Goal: Transaction & Acquisition: Obtain resource

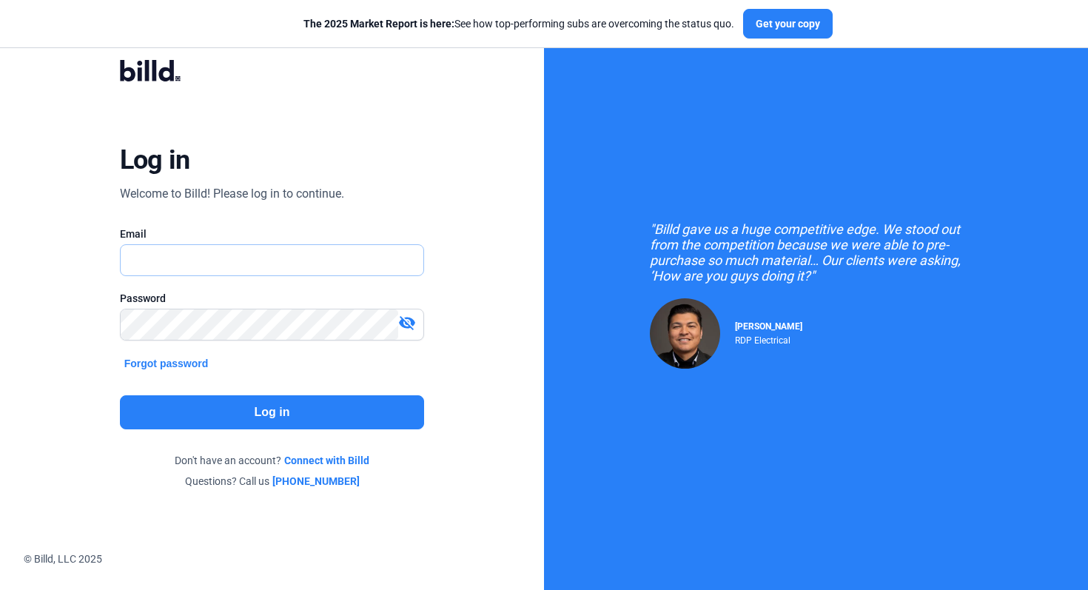
type input "[EMAIL_ADDRESS][DOMAIN_NAME]"
click at [330, 408] on button "Log in" at bounding box center [272, 412] width 305 height 34
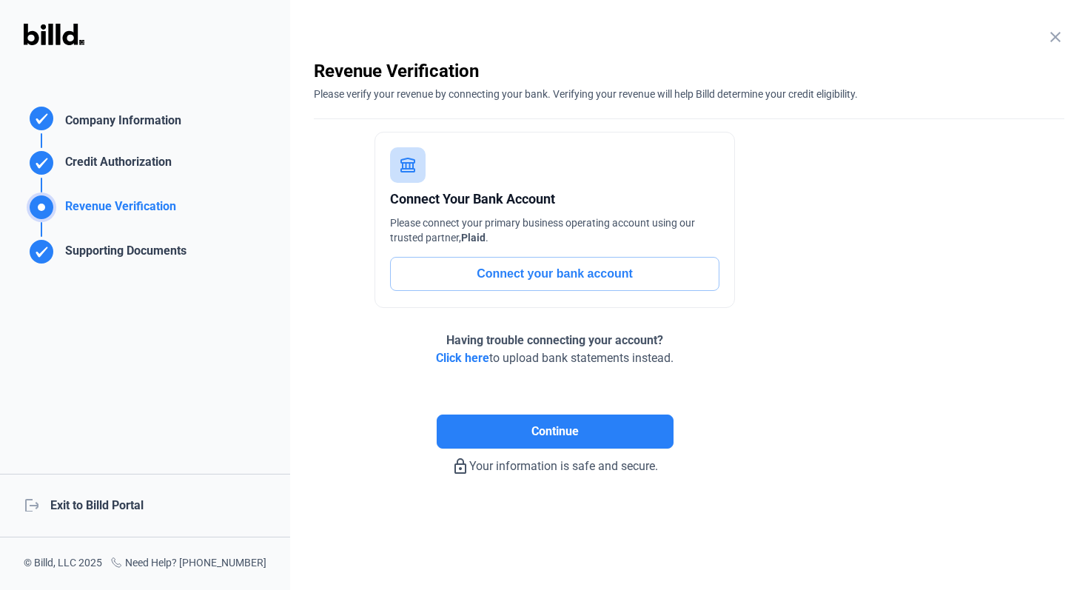
click at [129, 499] on div "logout Exit to Billd Portal" at bounding box center [145, 506] width 290 height 64
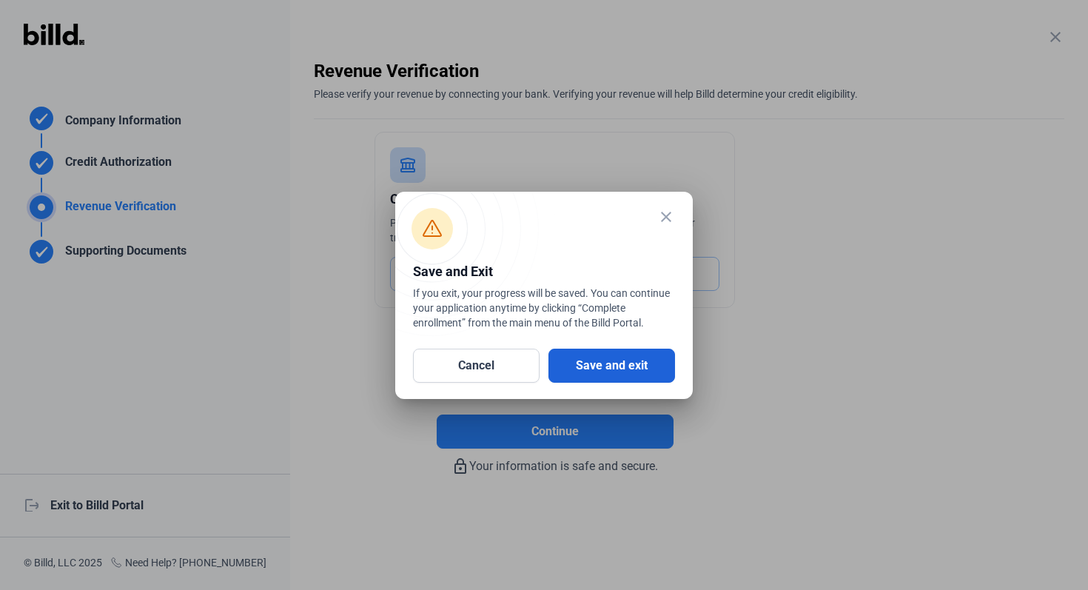
click at [619, 358] on button "Save and exit" at bounding box center [611, 365] width 127 height 34
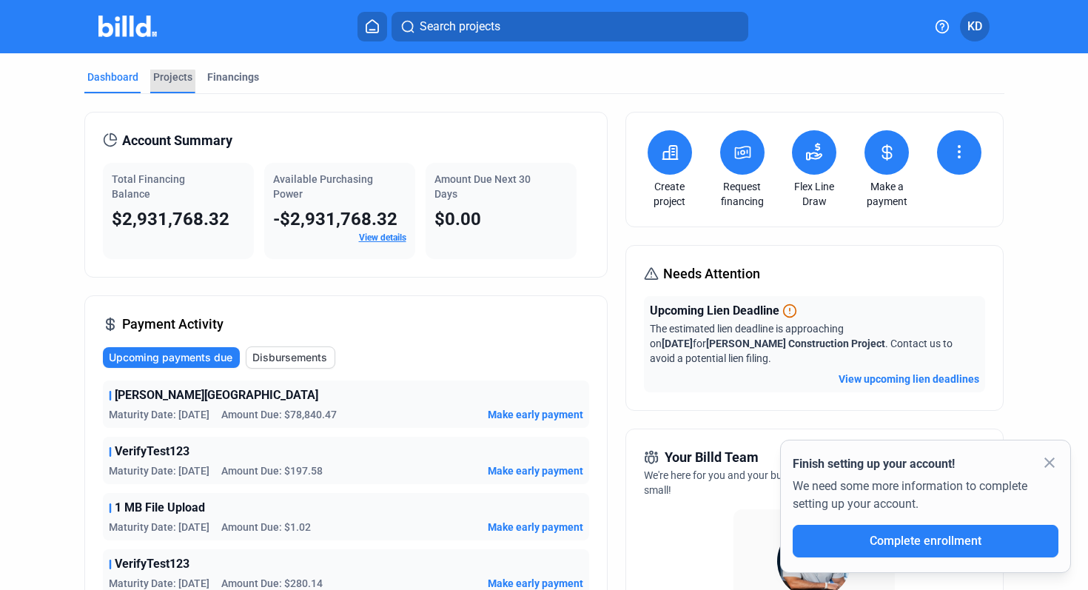
click at [167, 87] on div "Projects" at bounding box center [172, 82] width 45 height 24
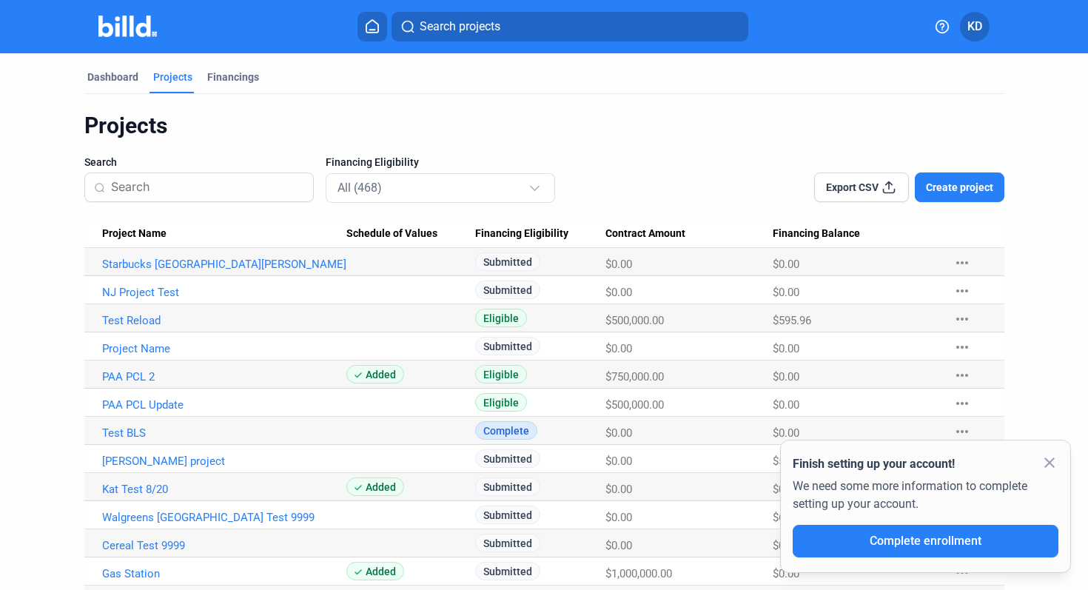
click at [965, 194] on span "Create project" at bounding box center [959, 187] width 67 height 15
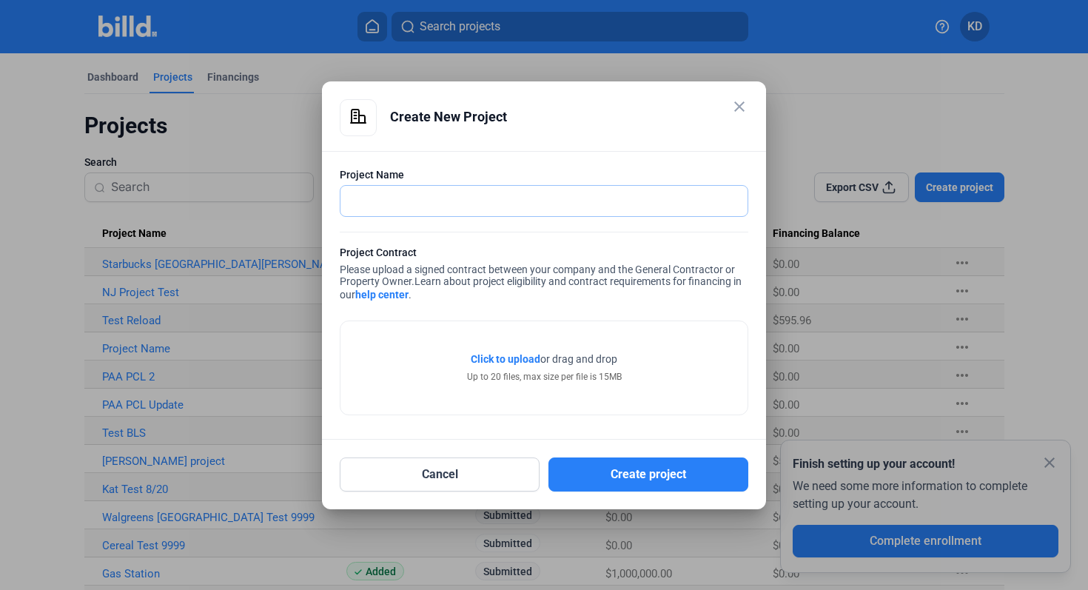
click at [505, 203] on input "text" at bounding box center [543, 201] width 407 height 30
type input "T"
type input "N"
type input "Status Test"
click at [526, 362] on span "Click to upload" at bounding box center [506, 359] width 70 height 12
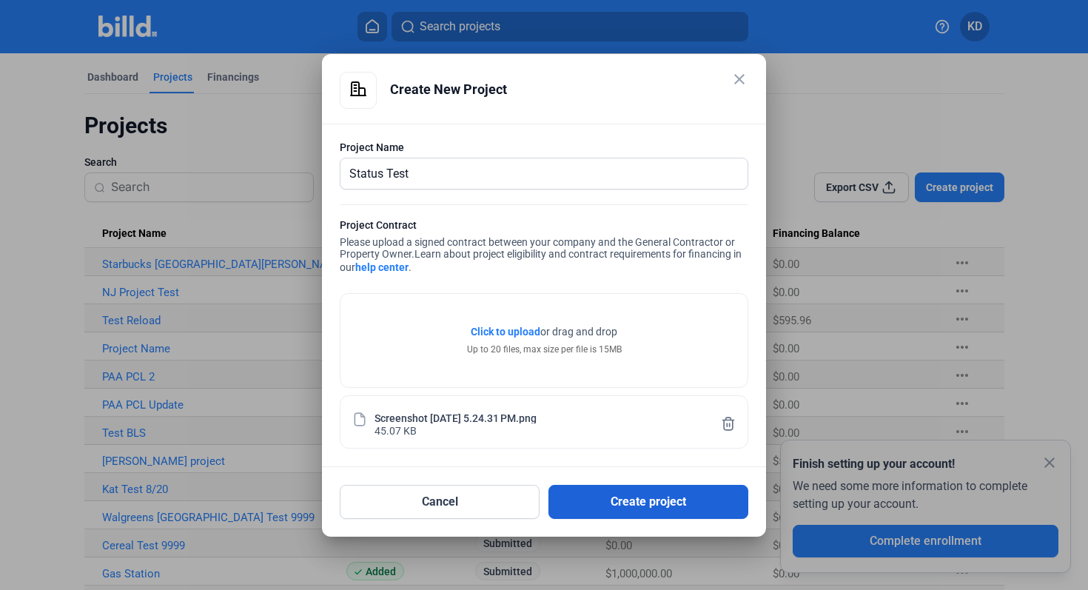
click at [654, 493] on button "Create project" at bounding box center [648, 502] width 200 height 34
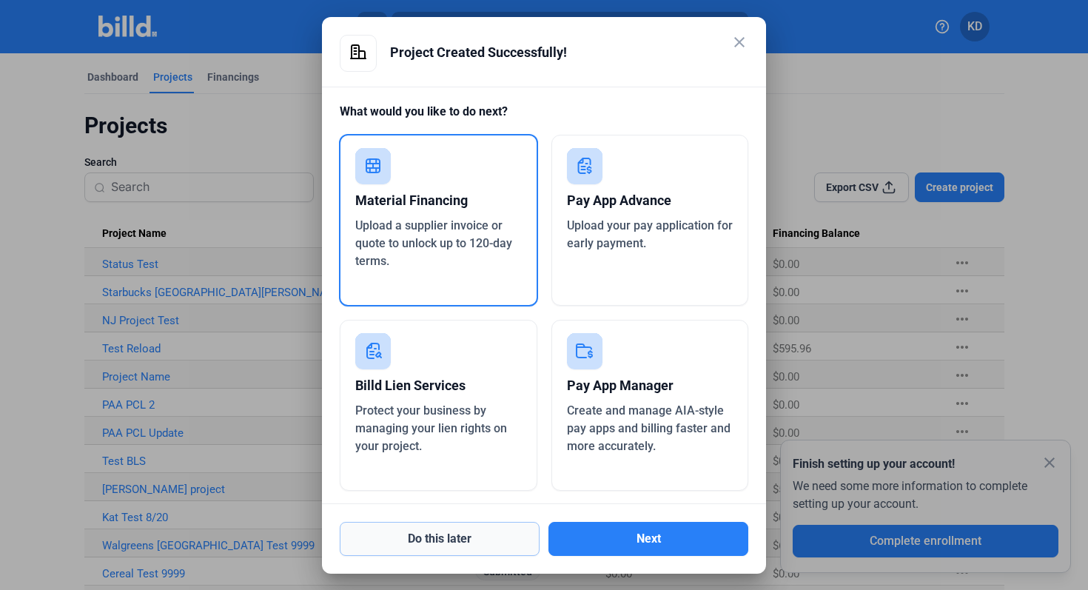
click at [468, 528] on button "Do this later" at bounding box center [440, 539] width 200 height 34
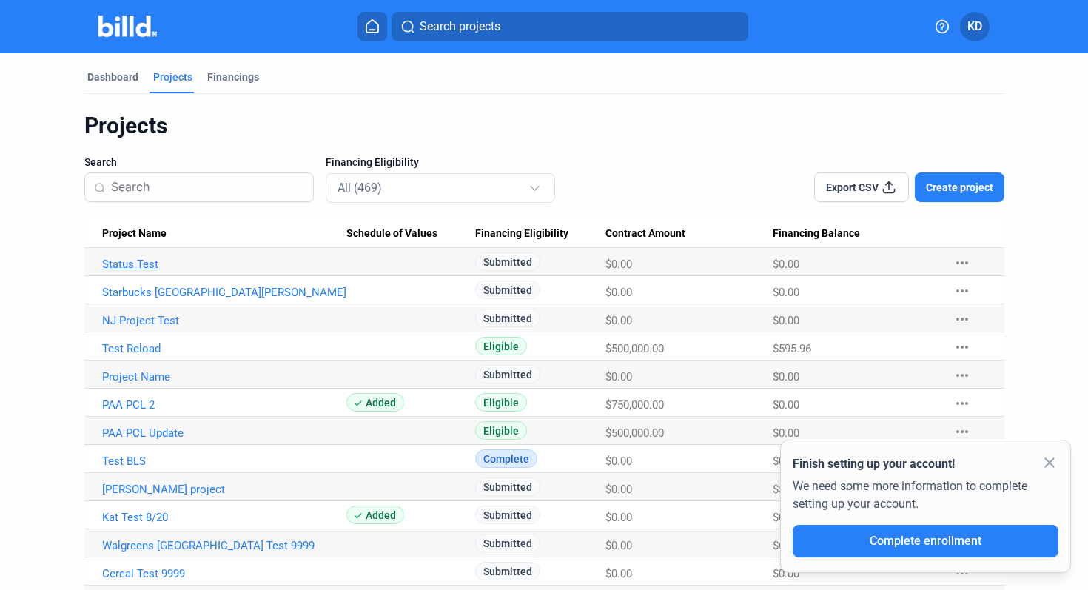
click at [147, 265] on link "Status Test" at bounding box center [224, 263] width 244 height 13
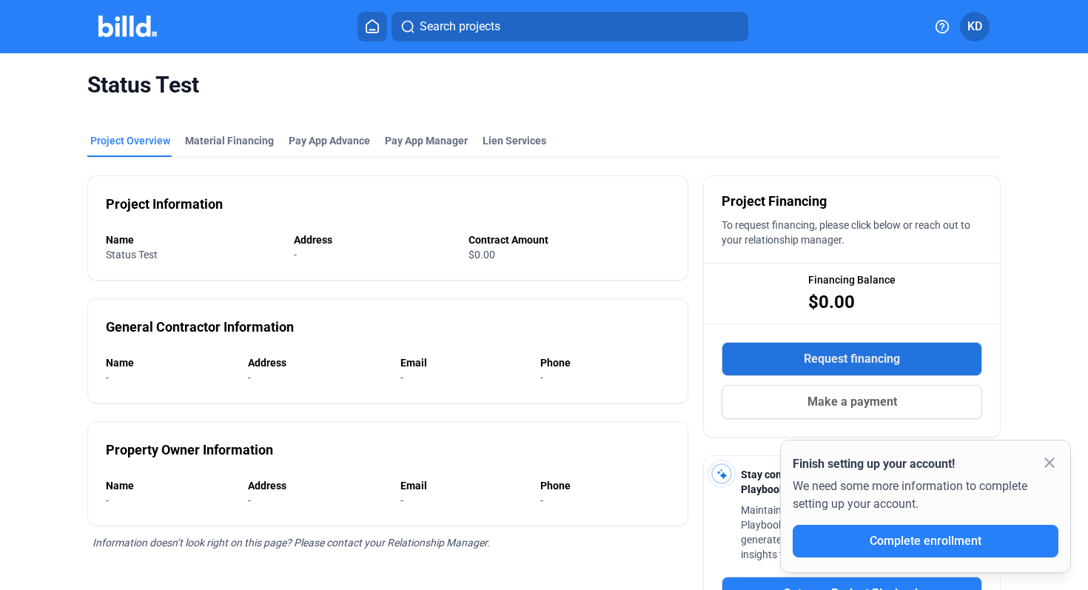
click at [816, 355] on span "Request financing" at bounding box center [852, 359] width 96 height 18
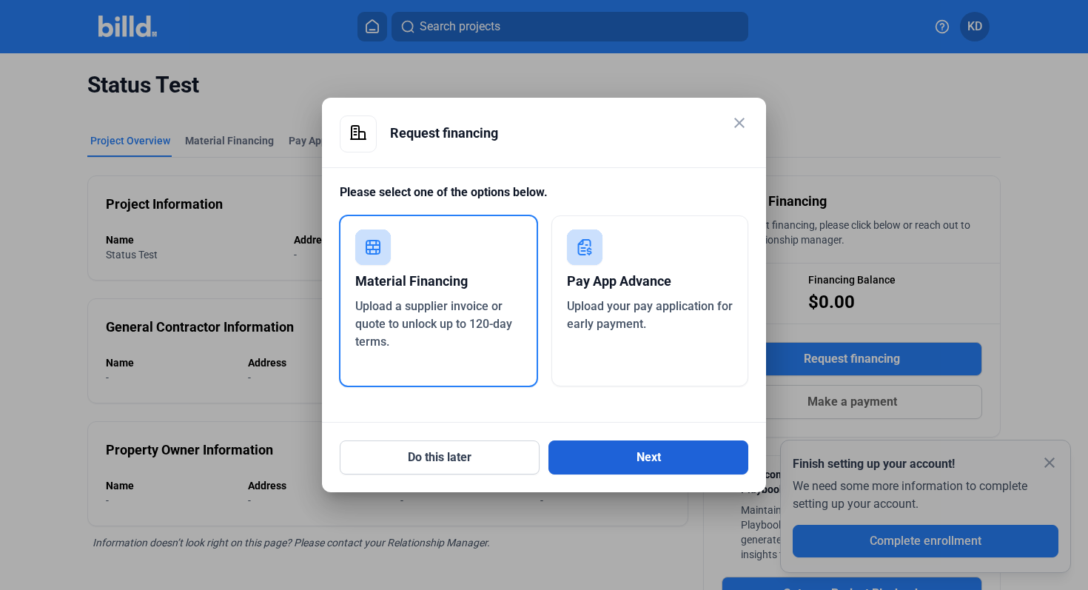
click at [655, 465] on button "Next" at bounding box center [648, 457] width 200 height 34
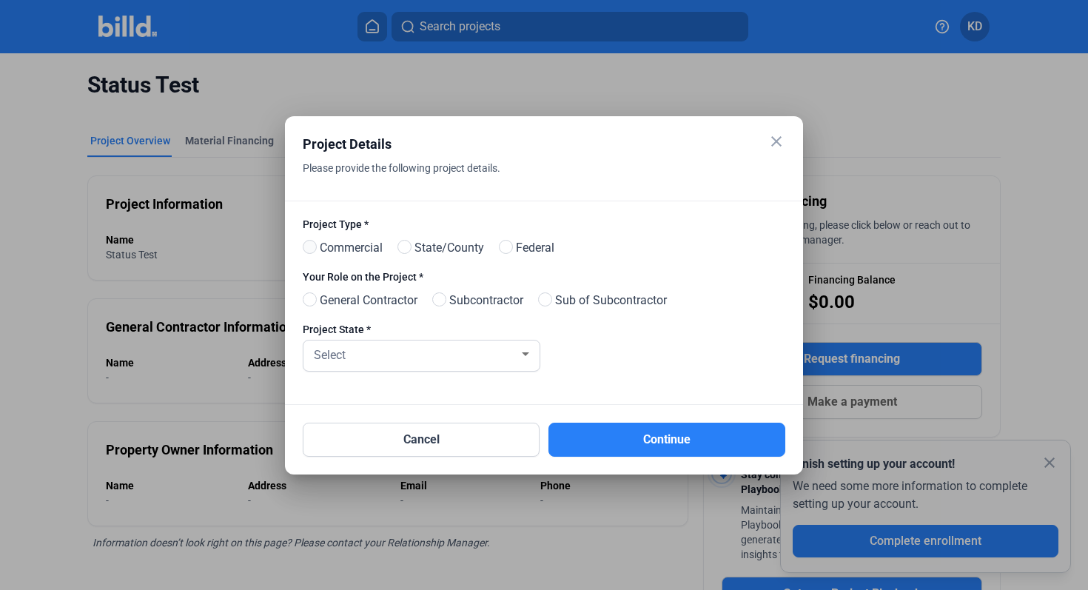
click at [309, 247] on span at bounding box center [310, 247] width 14 height 14
click at [309, 247] on input "Commercial" at bounding box center [308, 247] width 11 height 11
radio input "true"
click at [314, 298] on span at bounding box center [310, 299] width 14 height 14
click at [314, 298] on input "General Contractor" at bounding box center [308, 299] width 11 height 11
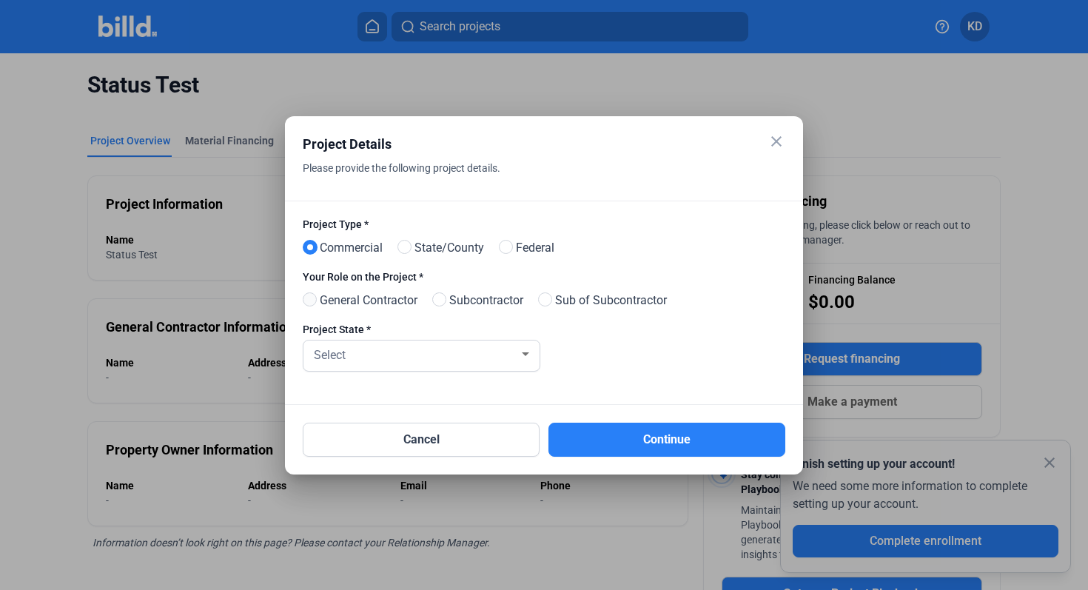
radio input "true"
click at [402, 368] on div "Select" at bounding box center [421, 355] width 221 height 30
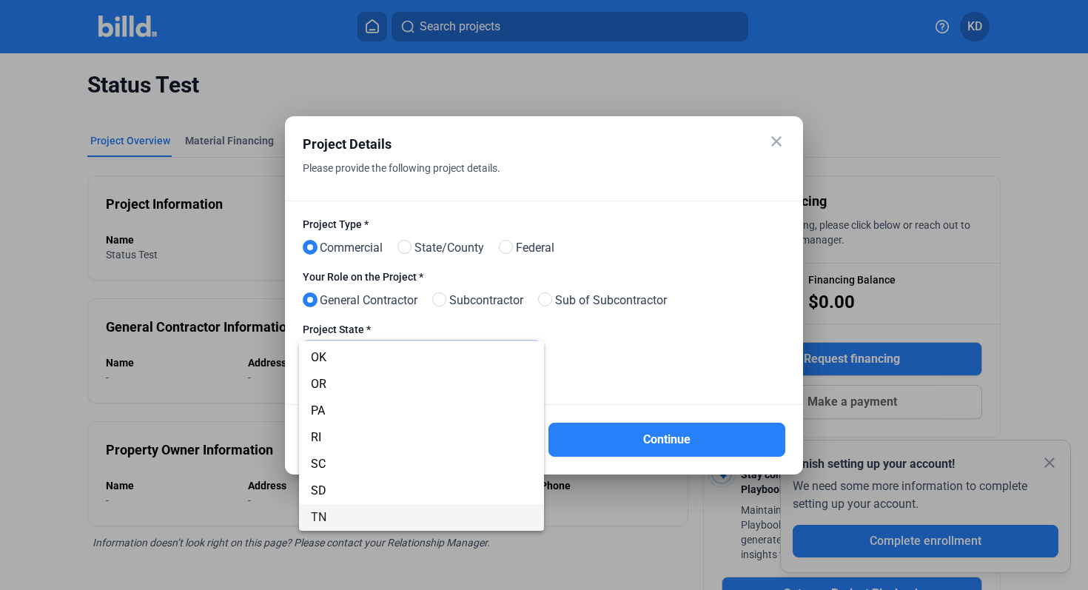
scroll to position [1039, 0]
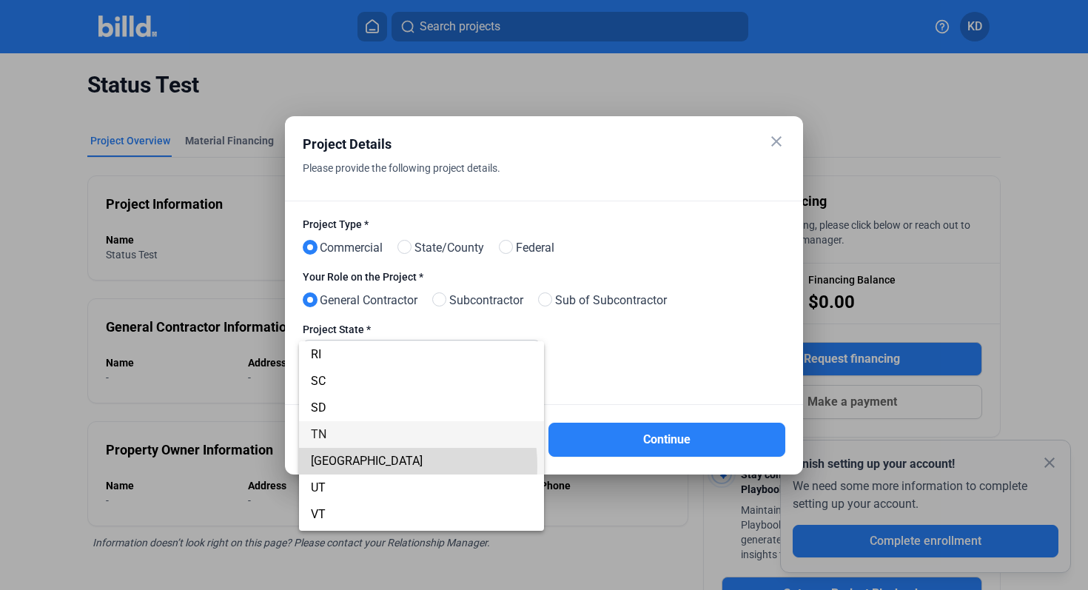
click at [361, 466] on span "[GEOGRAPHIC_DATA]" at bounding box center [421, 461] width 221 height 27
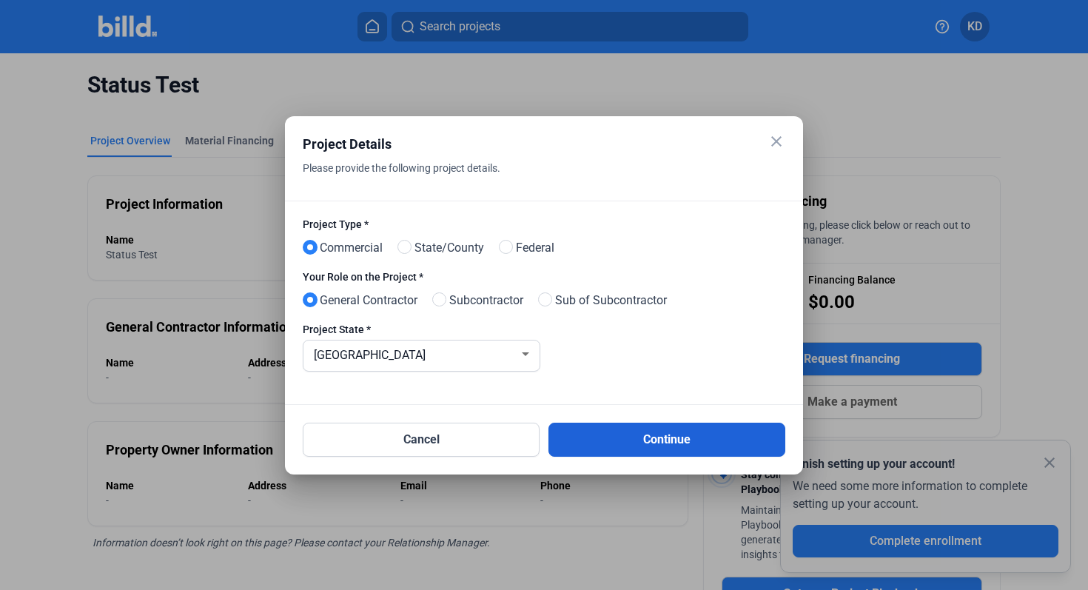
click at [652, 434] on button "Continue" at bounding box center [666, 439] width 237 height 34
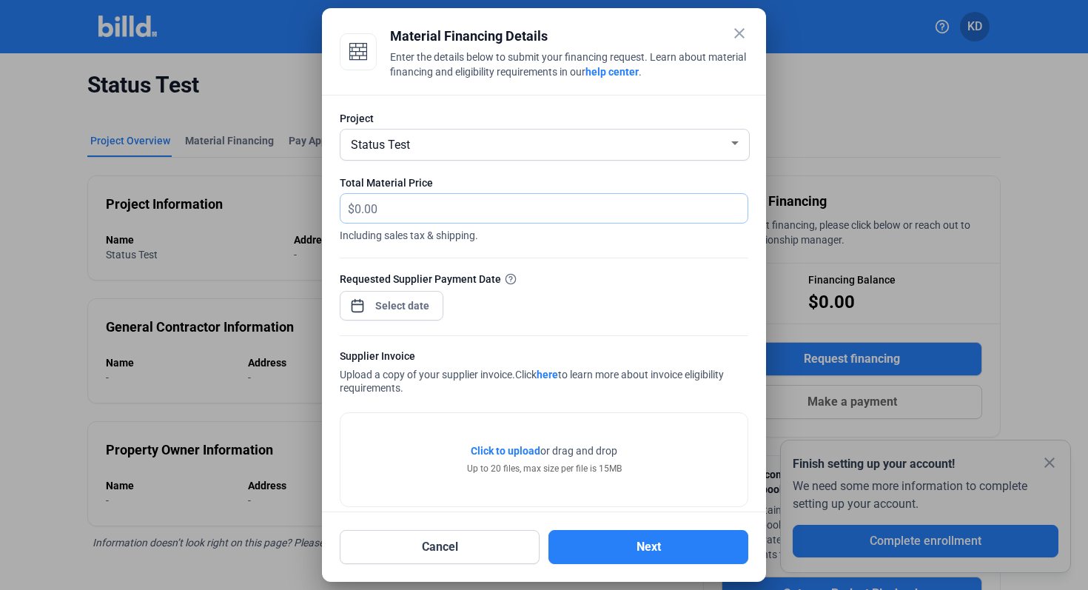
click at [417, 212] on input "text" at bounding box center [542, 208] width 376 height 29
type input "60,000"
click at [410, 303] on div "close Material Financing Details Enter the details below to submit your financi…" at bounding box center [544, 295] width 1088 height 590
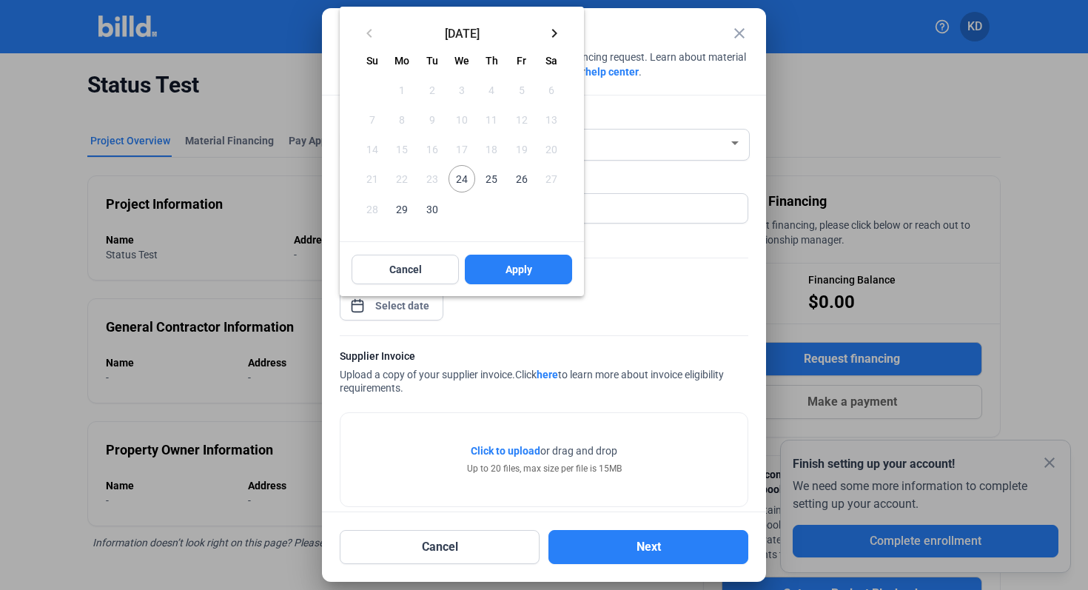
click at [460, 179] on span "24" at bounding box center [461, 178] width 27 height 27
click at [501, 251] on div "Cancel Apply" at bounding box center [462, 269] width 244 height 53
click at [501, 269] on button "Apply" at bounding box center [518, 270] width 107 height 30
type input "[DATE]"
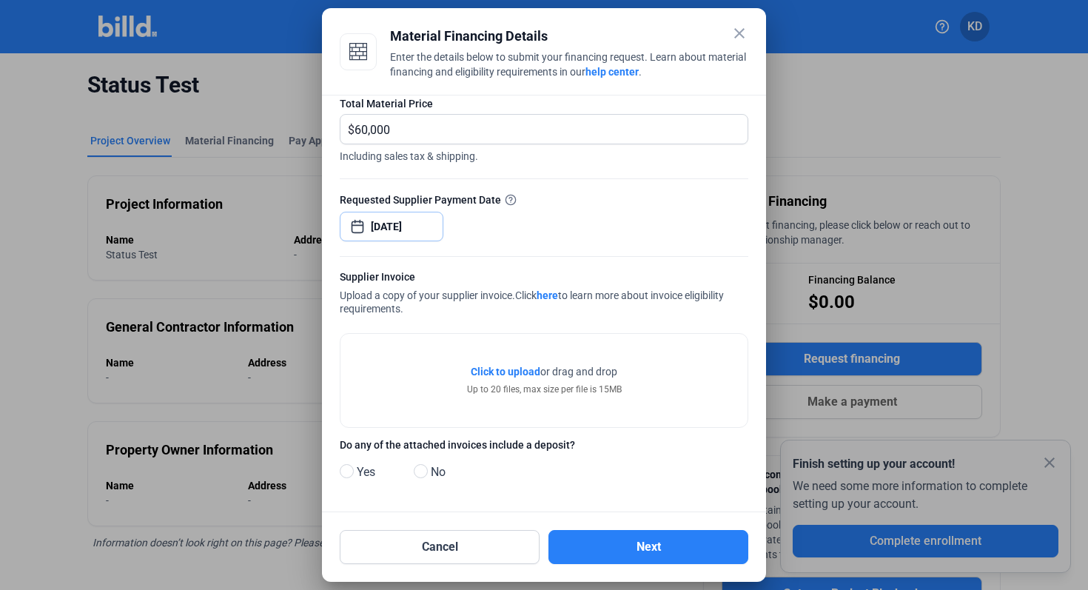
scroll to position [79, 0]
click at [490, 371] on span "Click to upload" at bounding box center [506, 371] width 70 height 12
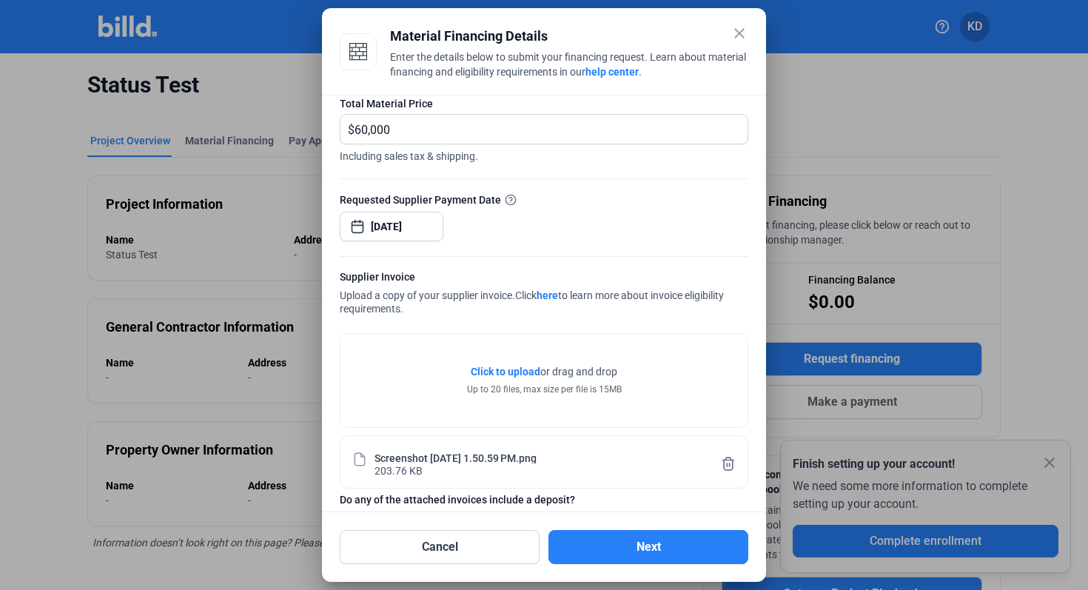
scroll to position [135, 0]
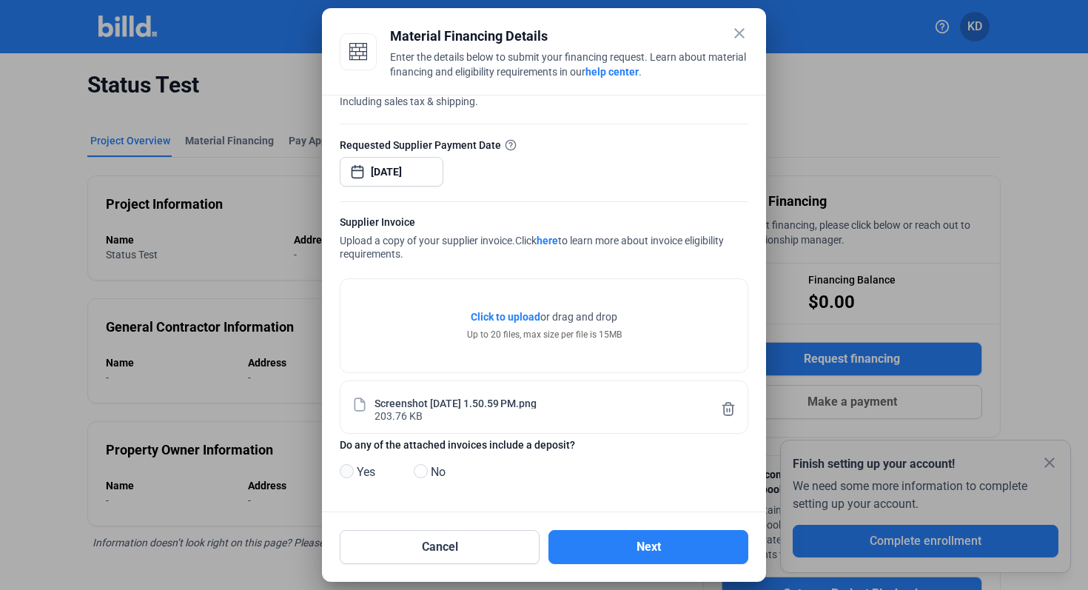
click at [349, 472] on span at bounding box center [347, 471] width 14 height 14
click at [349, 472] on input "Yes" at bounding box center [345, 471] width 11 height 11
radio input "true"
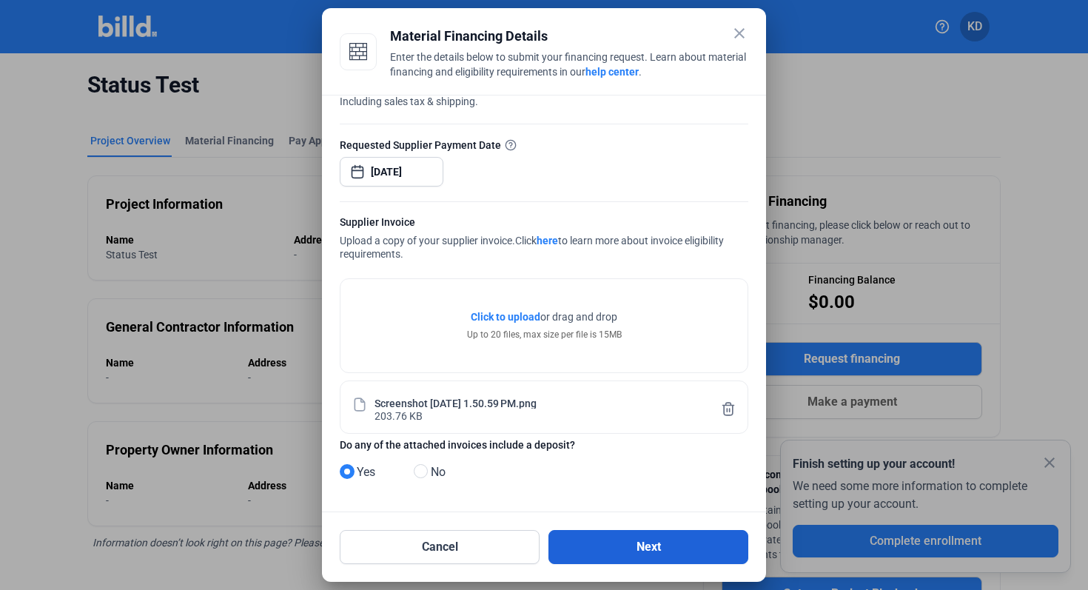
click at [619, 545] on button "Next" at bounding box center [648, 547] width 200 height 34
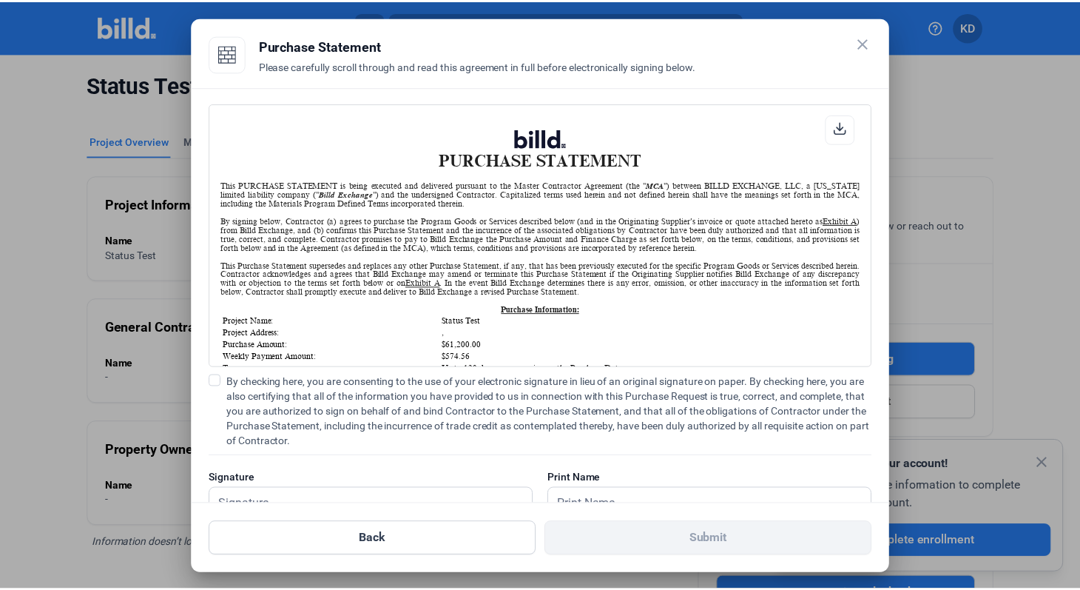
scroll to position [1, 0]
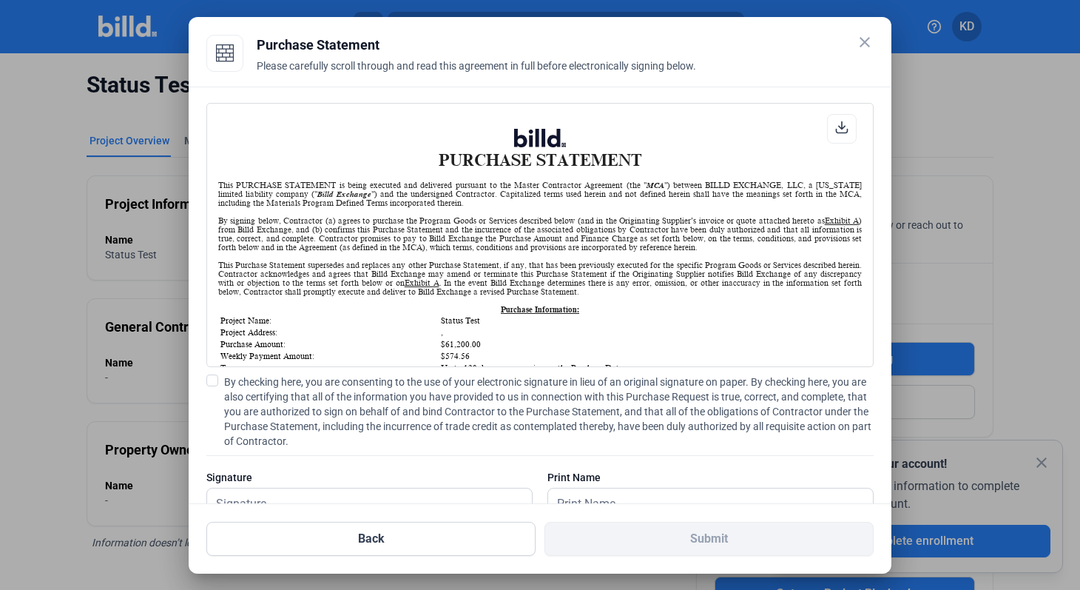
click at [214, 385] on label "By checking here, you are consenting to the use of your electronic signature in…" at bounding box center [539, 411] width 667 height 74
click at [0, 0] on input "By checking here, you are consenting to the use of your electronic signature in…" at bounding box center [0, 0] width 0 height 0
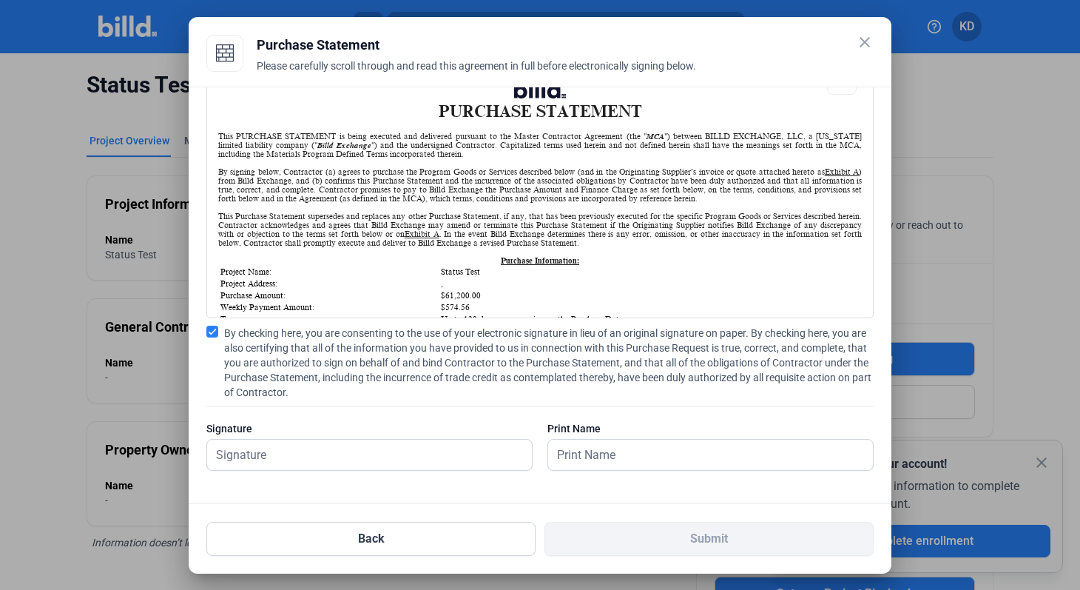
scroll to position [48, 0]
click at [286, 449] on input "text" at bounding box center [369, 455] width 325 height 30
type input "kat test"
click at [635, 459] on input "text" at bounding box center [702, 455] width 309 height 30
type input "kat test"
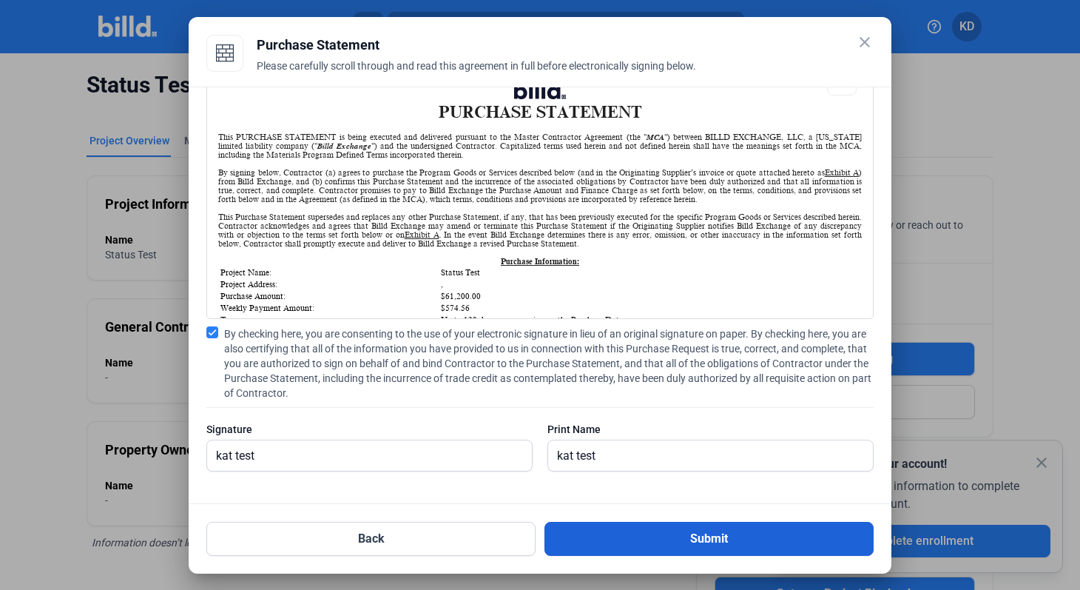
click at [693, 546] on button "Submit" at bounding box center [709, 539] width 329 height 34
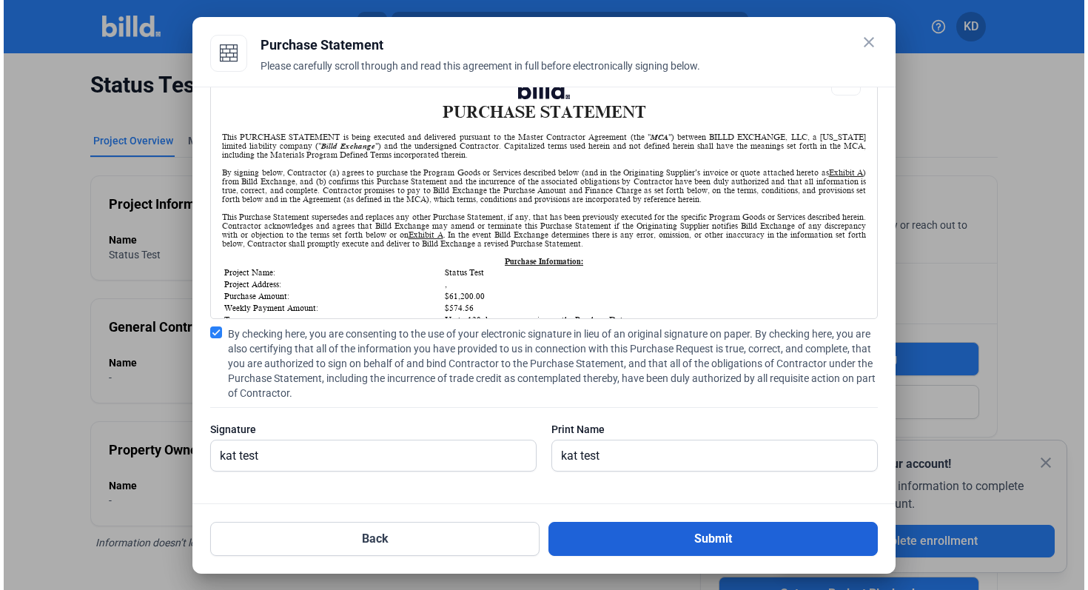
scroll to position [0, 0]
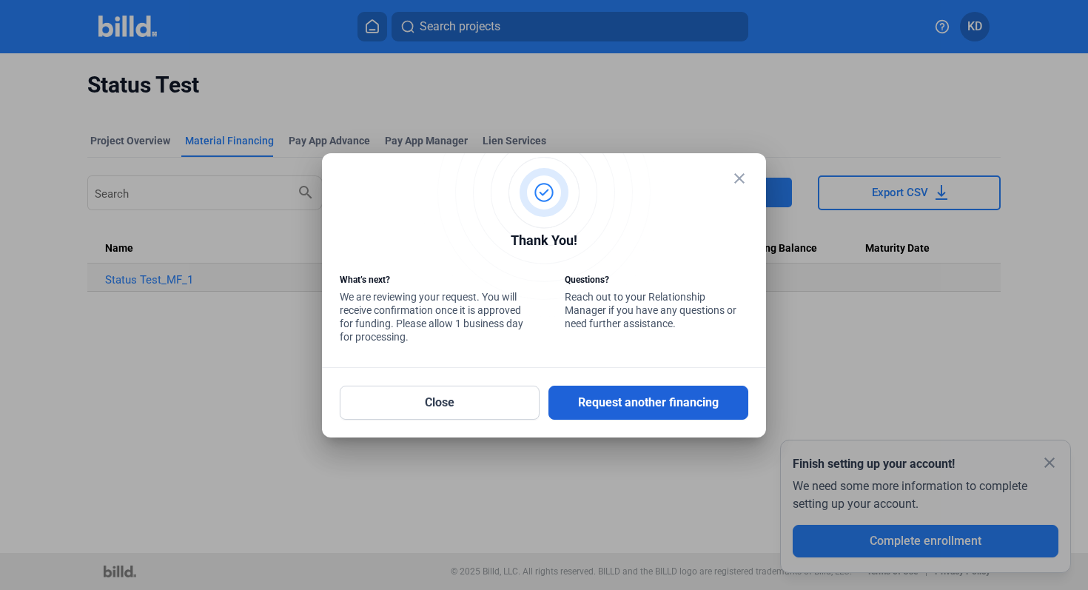
click at [654, 410] on button "Request another financing" at bounding box center [648, 402] width 200 height 34
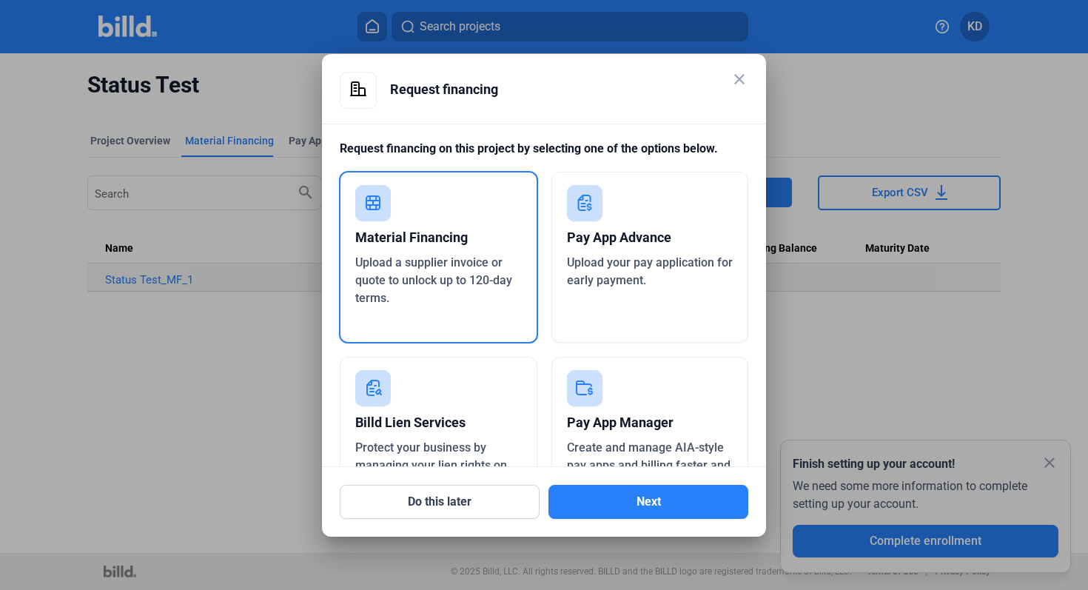
click at [740, 83] on mat-icon "close" at bounding box center [739, 79] width 18 height 18
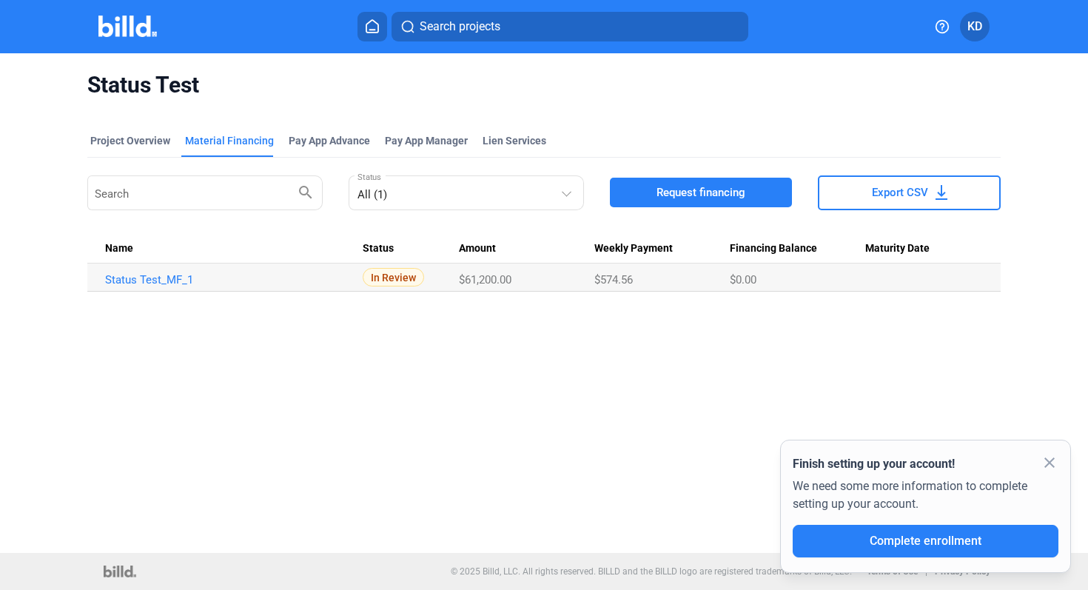
click at [377, 26] on icon at bounding box center [372, 26] width 15 height 14
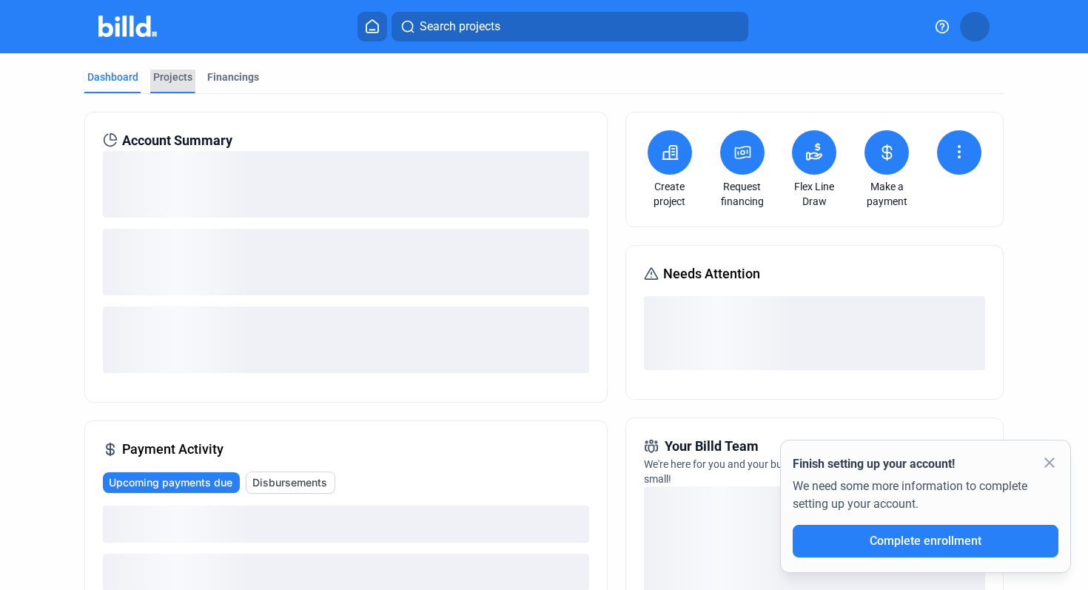
click at [175, 75] on div "Projects" at bounding box center [172, 77] width 39 height 15
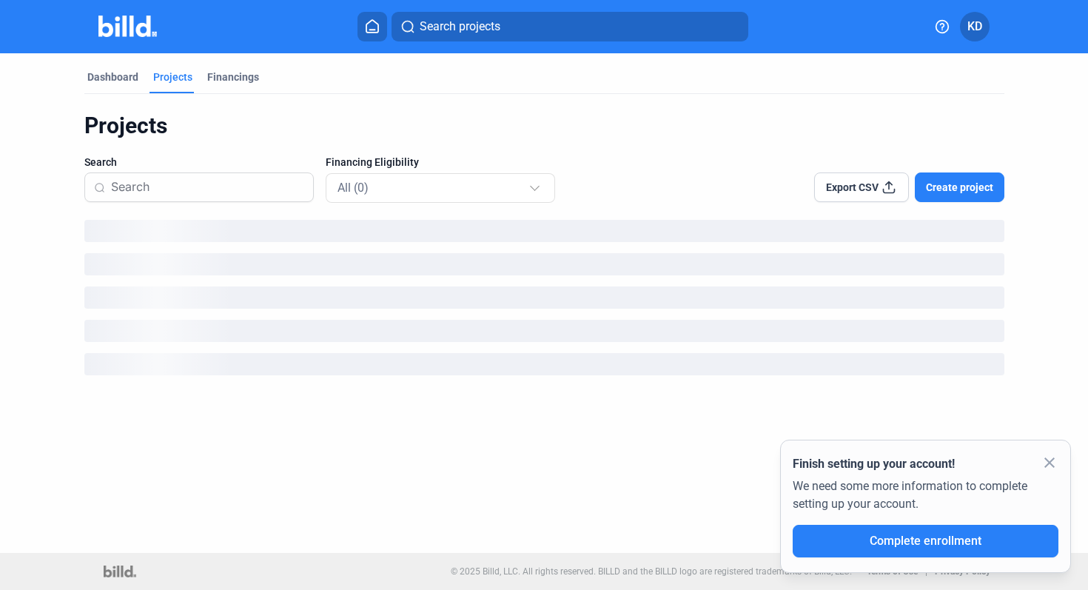
click at [961, 186] on span "Create project" at bounding box center [959, 187] width 67 height 15
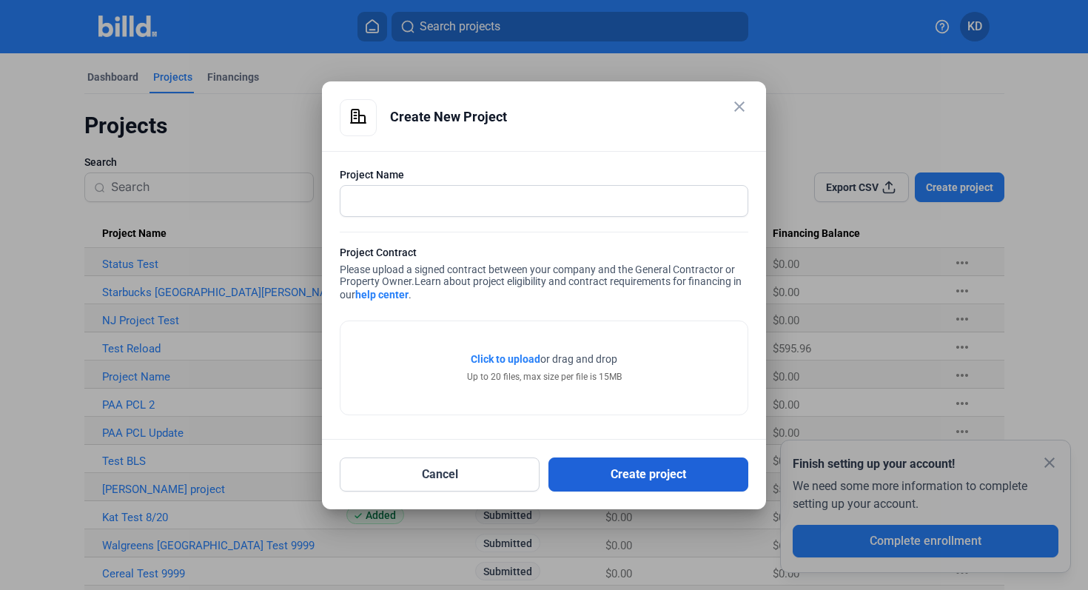
click at [625, 487] on button "Create project" at bounding box center [648, 474] width 200 height 34
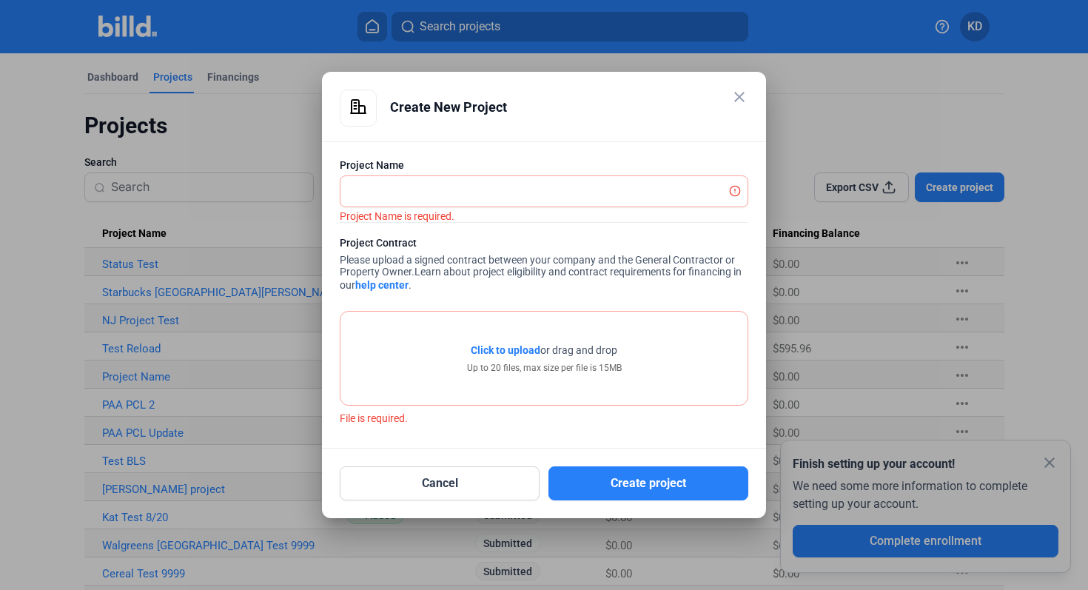
click at [733, 80] on mat-dialog-container "close Create New Project Project Name Project Name is required. Project Contrac…" at bounding box center [544, 295] width 444 height 446
click at [738, 104] on mat-icon "close" at bounding box center [739, 97] width 18 height 18
